Goal: Task Accomplishment & Management: Complete application form

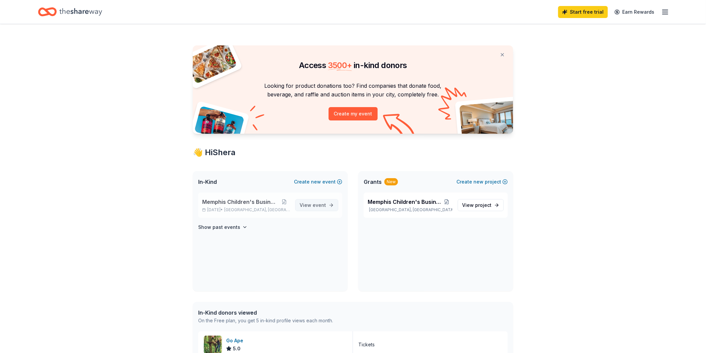
click at [317, 205] on span "event" at bounding box center [319, 205] width 13 height 6
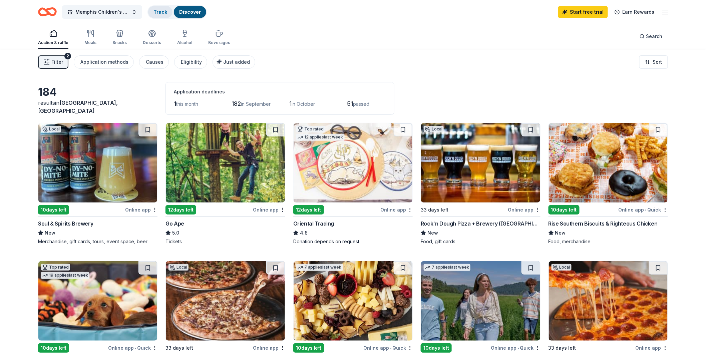
click at [163, 9] on link "Track" at bounding box center [161, 12] width 14 height 6
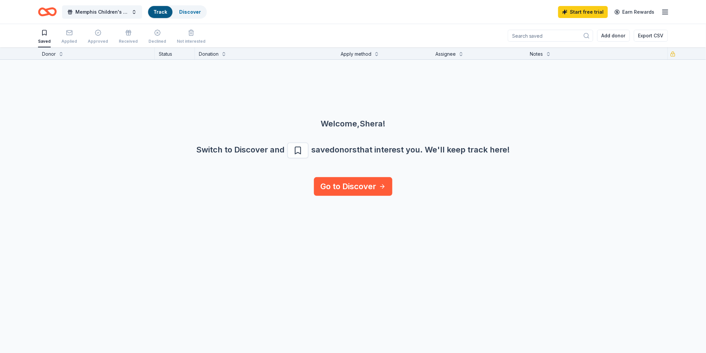
scroll to position [0, 0]
click at [69, 38] on div "Applied" at bounding box center [69, 40] width 16 height 5
click at [94, 39] on div "Approved" at bounding box center [98, 41] width 20 height 5
click at [122, 38] on div "Received" at bounding box center [128, 36] width 19 height 15
click at [149, 38] on div "Declined" at bounding box center [158, 36] width 18 height 15
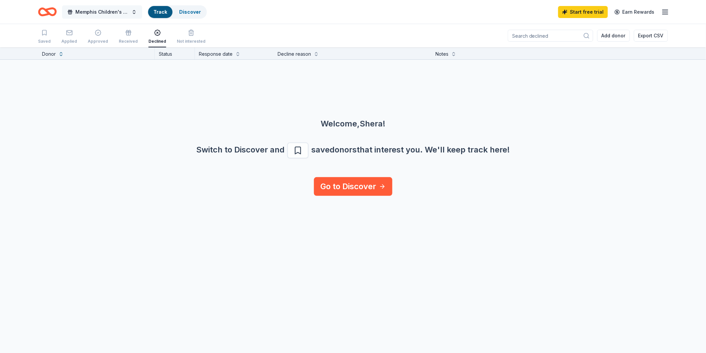
click at [125, 8] on span "Memphis Children's Business Fair" at bounding box center [101, 12] width 53 height 8
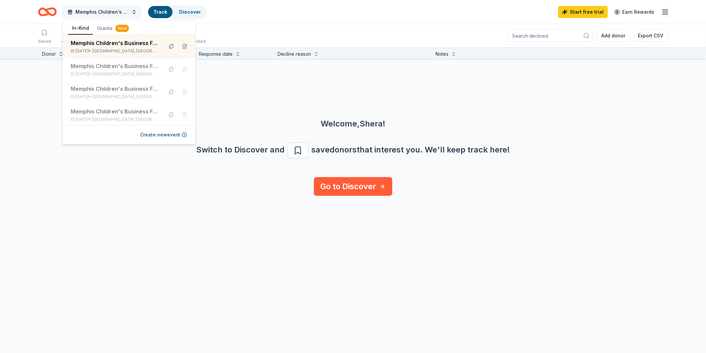
click at [125, 8] on span "Memphis Children's Business Fair" at bounding box center [101, 12] width 53 height 8
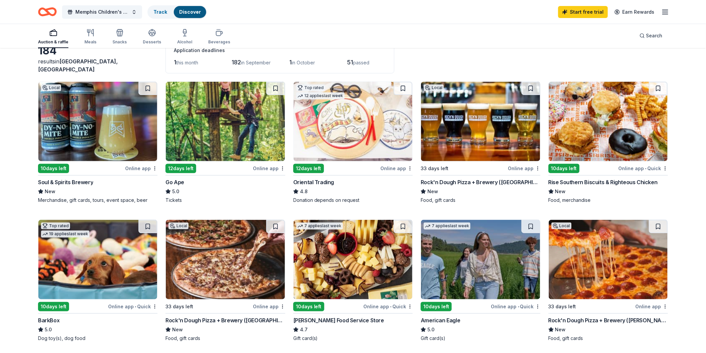
scroll to position [44, 0]
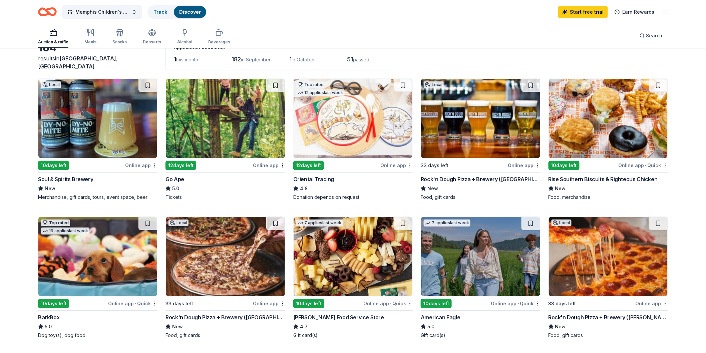
click at [175, 176] on div "Go Ape" at bounding box center [175, 179] width 19 height 8
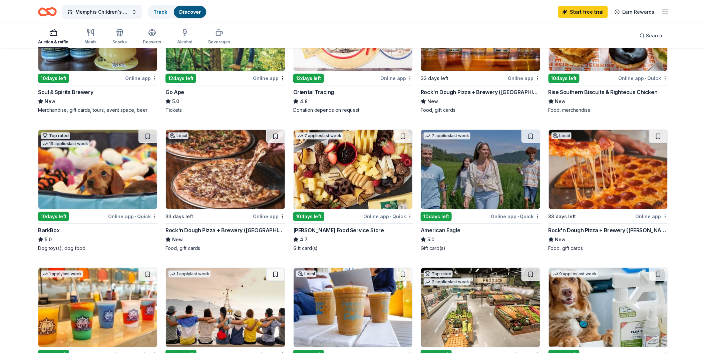
scroll to position [135, 0]
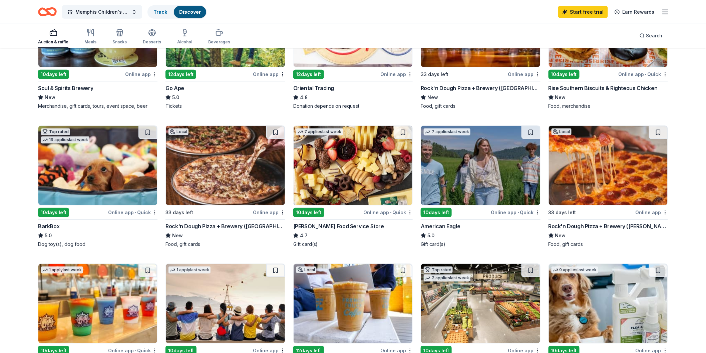
click at [439, 209] on div "10 days left" at bounding box center [436, 212] width 31 height 9
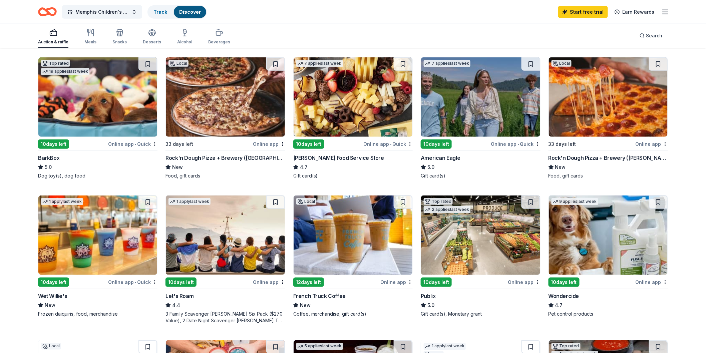
scroll to position [208, 0]
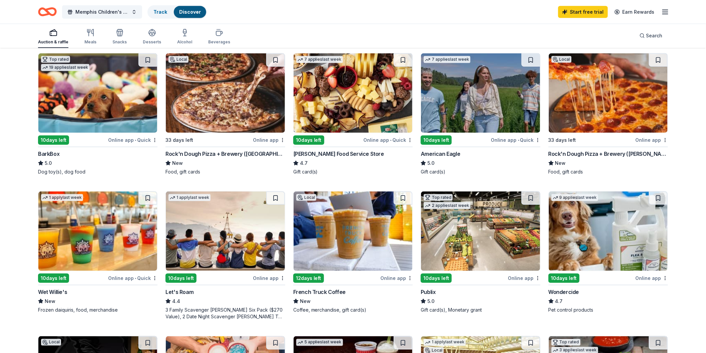
click at [632, 89] on img at bounding box center [608, 92] width 119 height 79
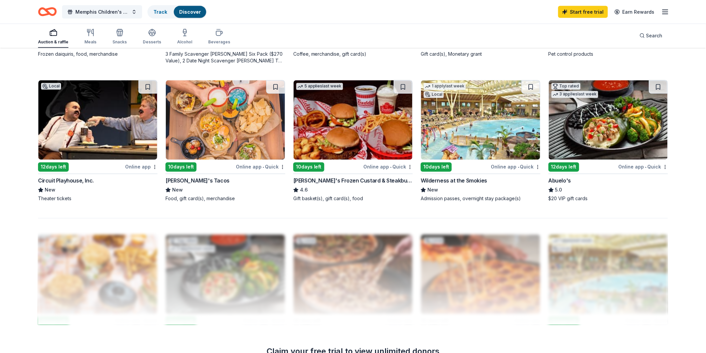
scroll to position [482, 0]
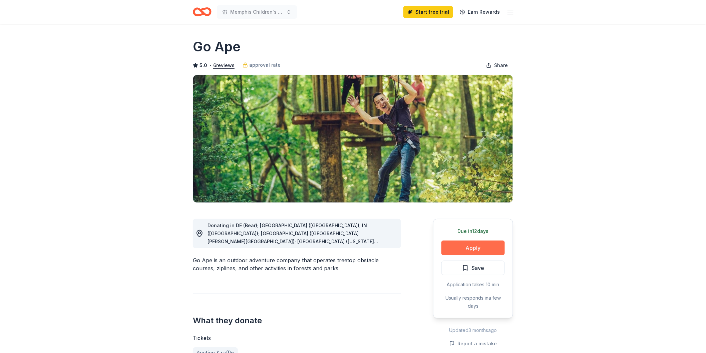
click at [486, 246] on button "Apply" at bounding box center [473, 248] width 63 height 15
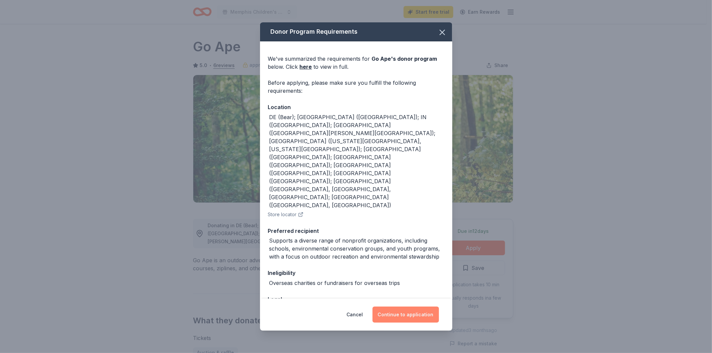
click at [417, 307] on button "Continue to application" at bounding box center [405, 315] width 66 height 16
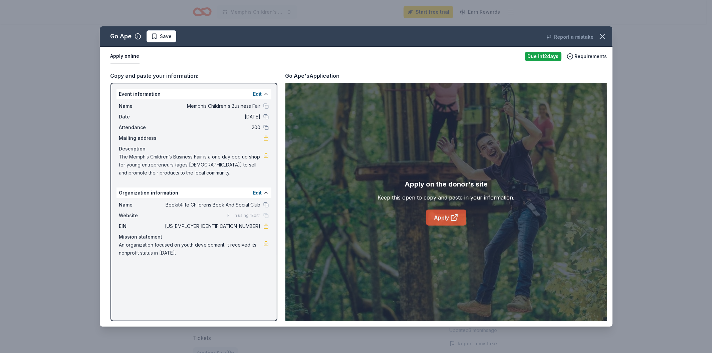
click at [449, 216] on link "Apply" at bounding box center [446, 218] width 40 height 16
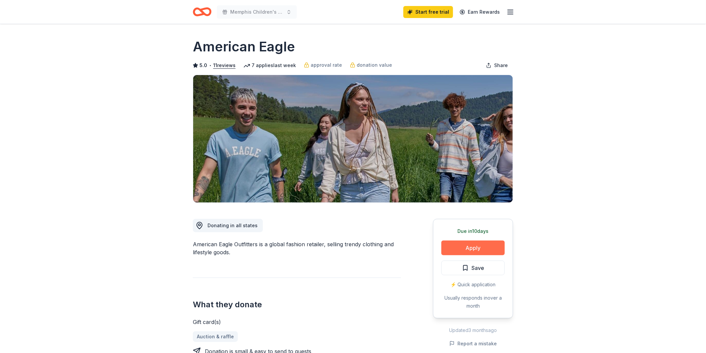
click at [454, 247] on button "Apply" at bounding box center [473, 248] width 63 height 15
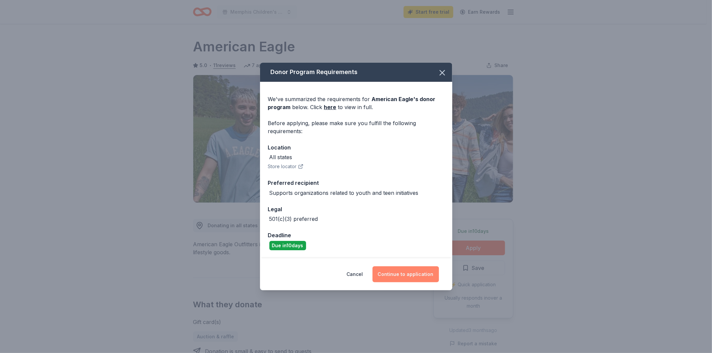
click at [421, 277] on button "Continue to application" at bounding box center [405, 274] width 66 height 16
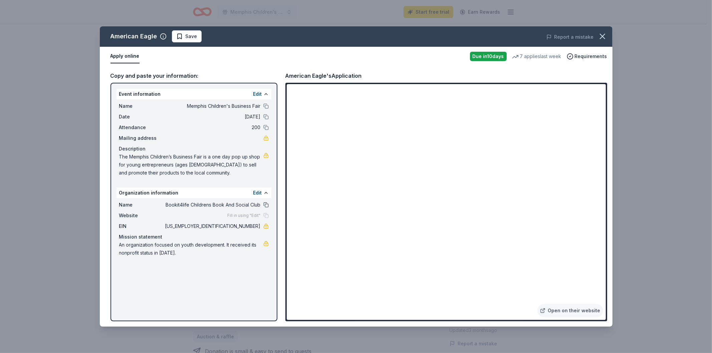
click at [265, 202] on button at bounding box center [265, 204] width 5 height 5
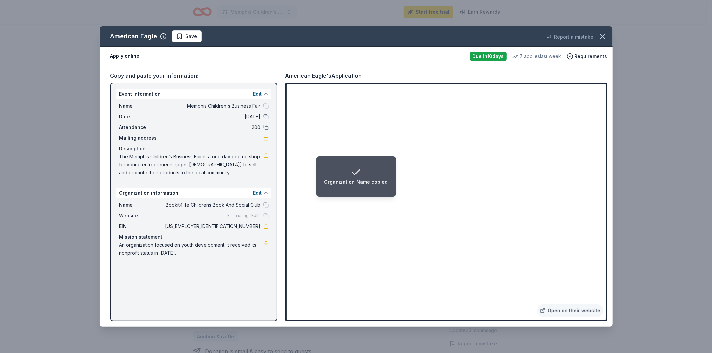
drag, startPoint x: 233, startPoint y: 227, endPoint x: 249, endPoint y: 226, distance: 16.0
click at [249, 226] on span "[US_EMPLOYER_IDENTIFICATION_NUMBER]" at bounding box center [212, 226] width 97 height 8
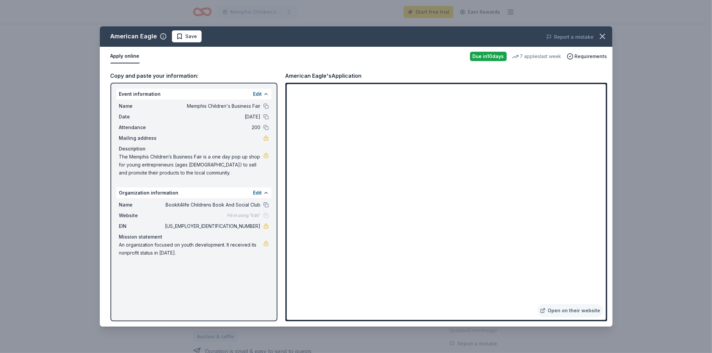
drag, startPoint x: 609, startPoint y: 211, endPoint x: 609, endPoint y: 216, distance: 5.0
click at [609, 216] on div "Copy and paste your information: Event information Edit Name Memphis Children's…" at bounding box center [356, 196] width 513 height 261
drag, startPoint x: 118, startPoint y: 154, endPoint x: 131, endPoint y: 164, distance: 15.5
click at [131, 164] on span "The Memphis Children’s Business Fair is a one day pop up shop for young entrepr…" at bounding box center [191, 165] width 144 height 24
drag, startPoint x: 124, startPoint y: 158, endPoint x: 140, endPoint y: 168, distance: 18.6
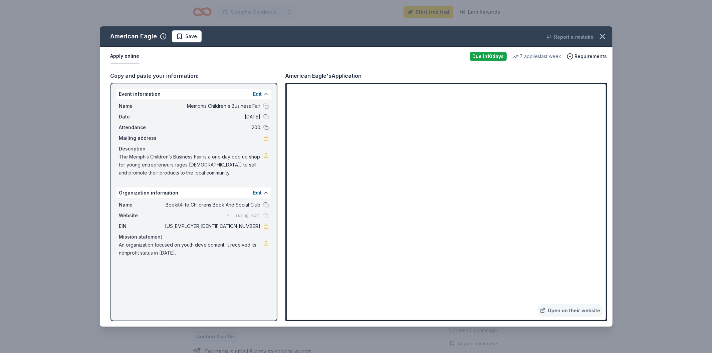
click at [139, 167] on span "The Memphis Children’s Business Fair is a one day pop up shop for young entrepr…" at bounding box center [191, 165] width 144 height 24
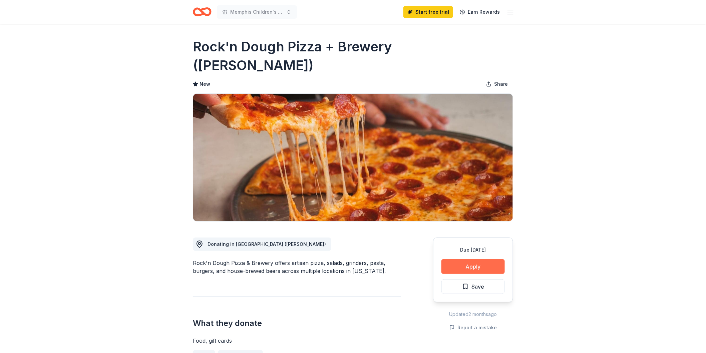
click at [484, 259] on button "Apply" at bounding box center [473, 266] width 63 height 15
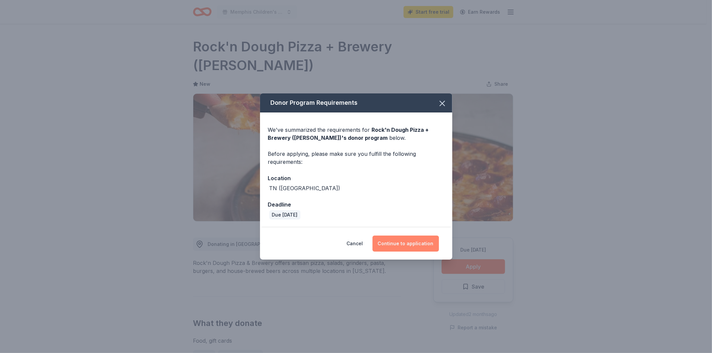
click at [417, 244] on button "Continue to application" at bounding box center [405, 244] width 66 height 16
